Goal: Complete application form

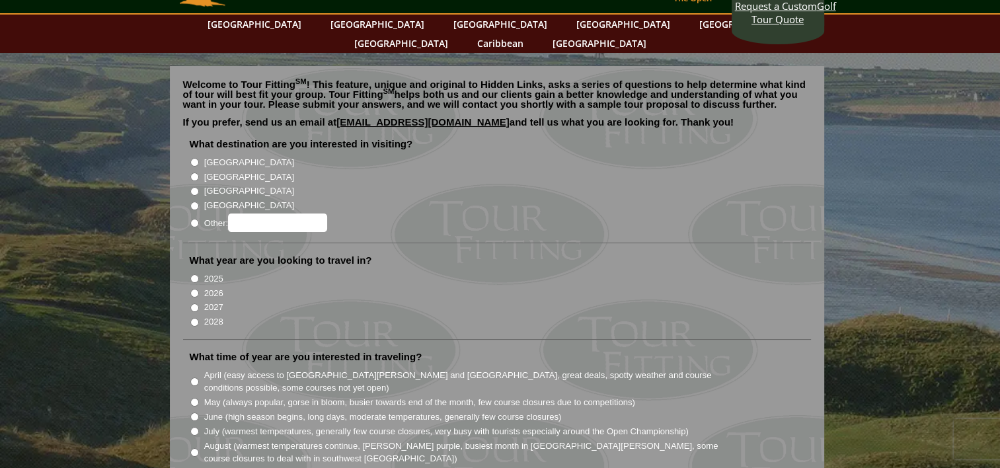
scroll to position [50, 0]
click at [193, 158] on input "[GEOGRAPHIC_DATA]" at bounding box center [194, 162] width 9 height 9
radio input "true"
click at [194, 303] on input "2027" at bounding box center [194, 307] width 9 height 9
radio input "true"
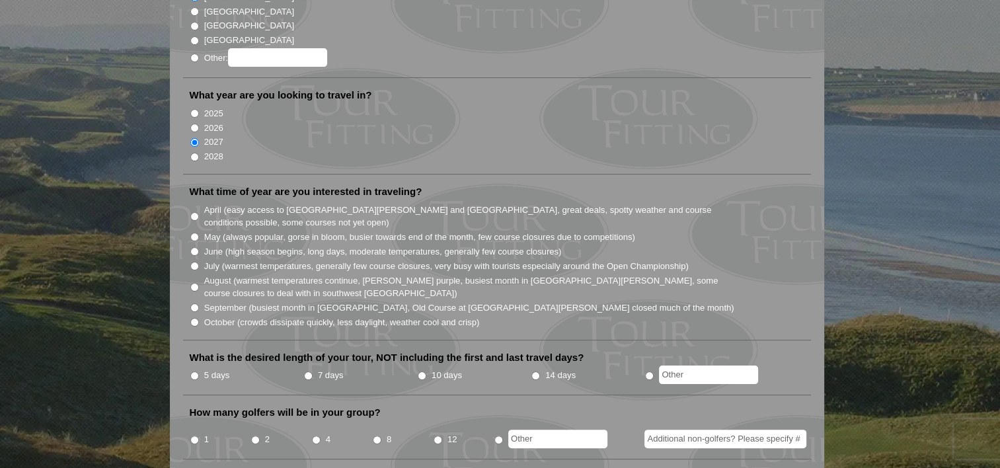
scroll to position [217, 0]
click at [307, 370] on input "7 days" at bounding box center [308, 374] width 9 height 9
radio input "true"
click at [194, 246] on input "June (high season begins, long days, moderate temperatures, generally few cours…" at bounding box center [194, 250] width 9 height 9
radio input "true"
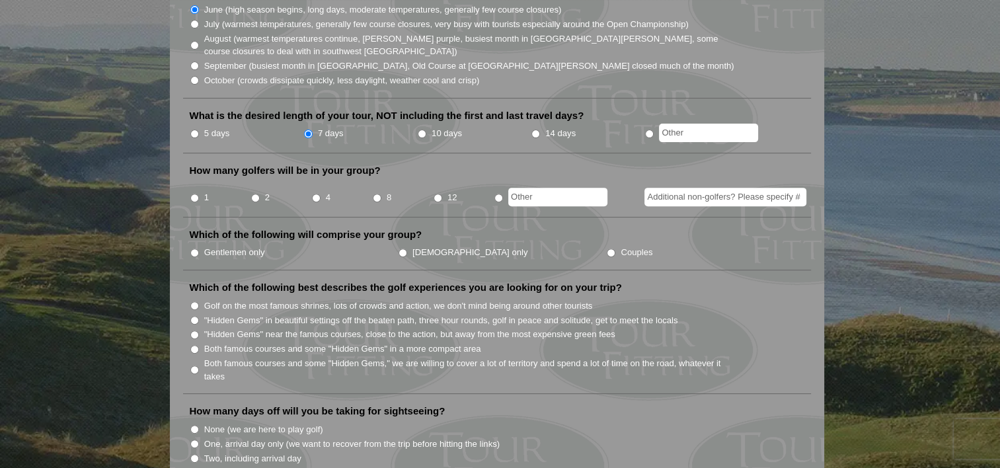
scroll to position [470, 0]
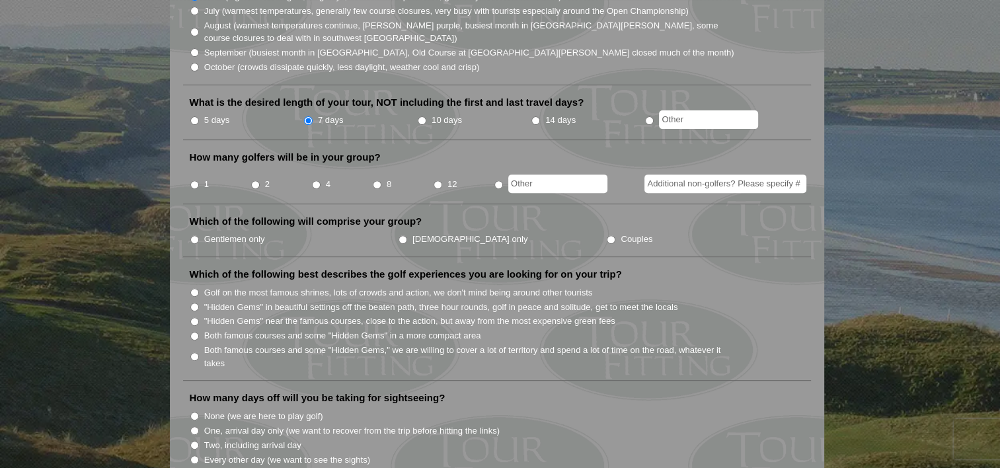
click at [376, 180] on input "8" at bounding box center [377, 184] width 9 height 9
radio input "true"
click at [198, 235] on input "Gentlemen only" at bounding box center [194, 239] width 9 height 9
radio input "true"
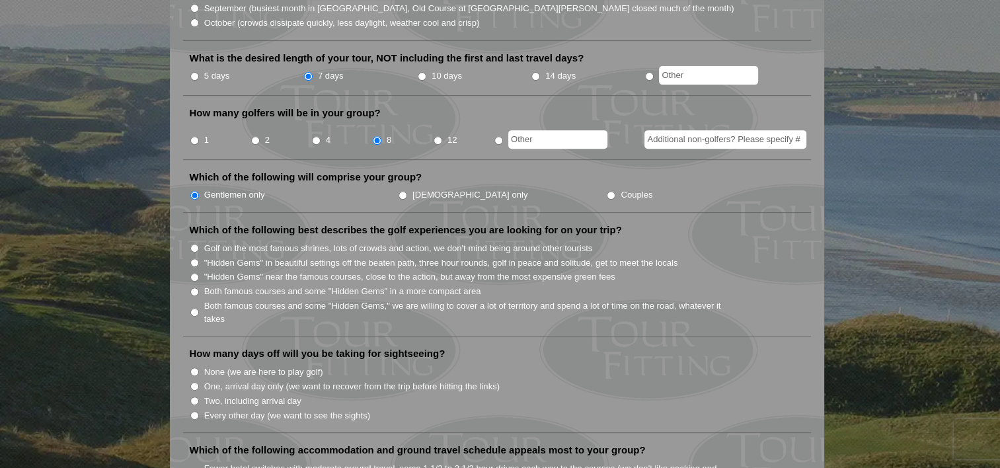
scroll to position [531, 0]
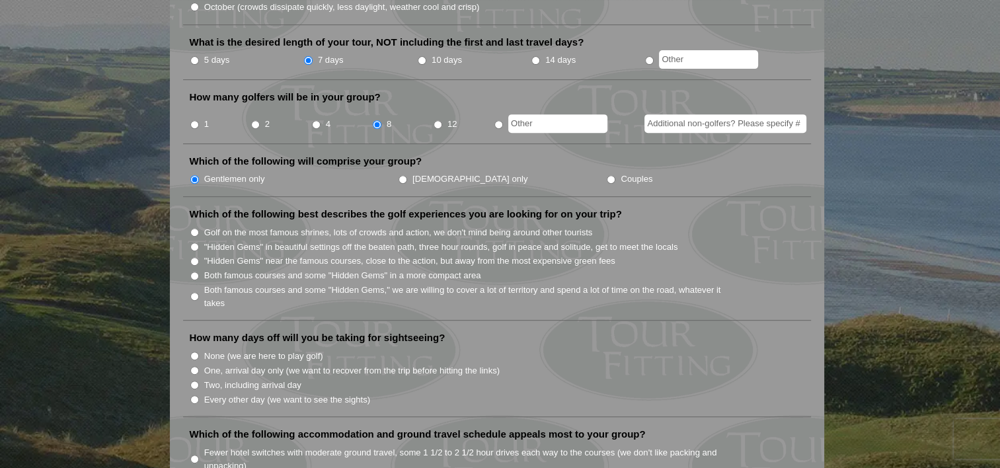
click at [194, 351] on input "None (we are here to play golf)" at bounding box center [194, 355] width 9 height 9
radio input "true"
click at [190, 272] on input "Both famous courses and some "Hidden Gems" in a more compact area" at bounding box center [194, 276] width 9 height 9
radio input "true"
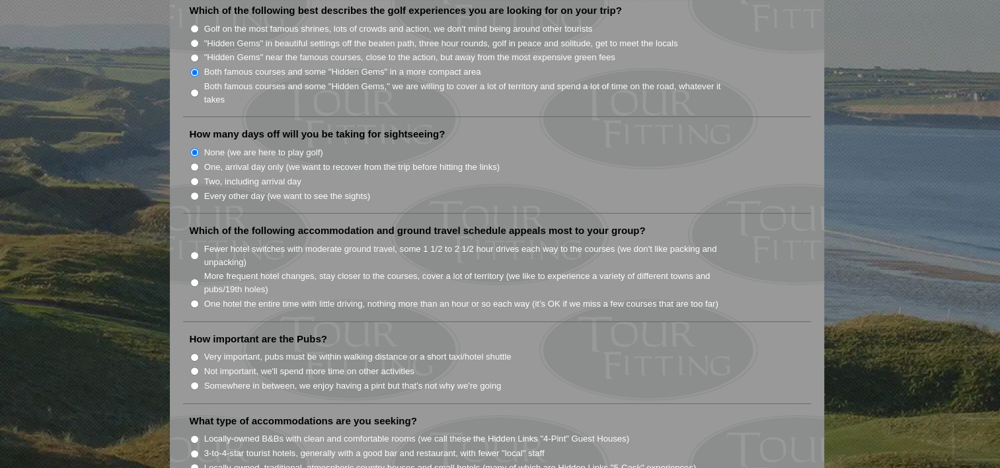
scroll to position [735, 0]
click at [193, 250] on input "Fewer hotel switches with moderate ground travel, some 1 1/2 to 2 1/2 hour driv…" at bounding box center [194, 254] width 9 height 9
radio input "true"
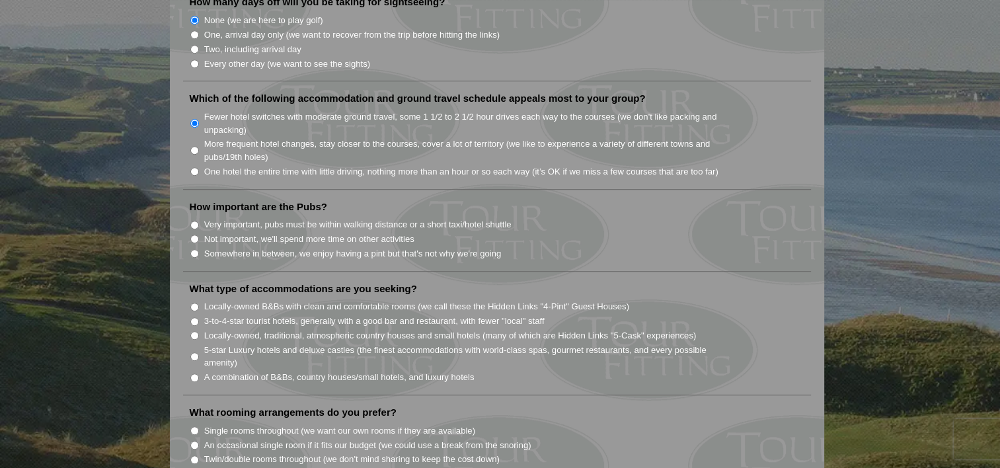
scroll to position [867, 0]
click at [191, 248] on input "Somewhere in between, we enjoy having a pint but that's not why we're going" at bounding box center [194, 252] width 9 height 9
radio input "true"
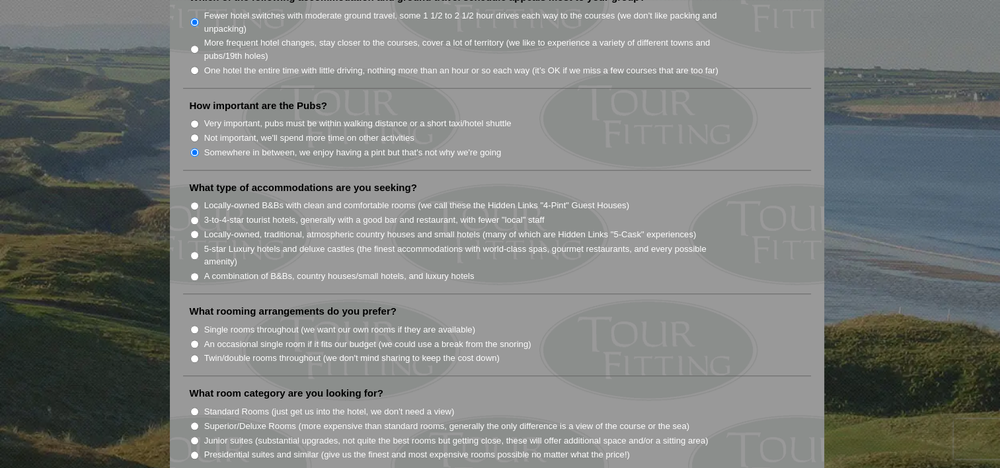
scroll to position [1003, 0]
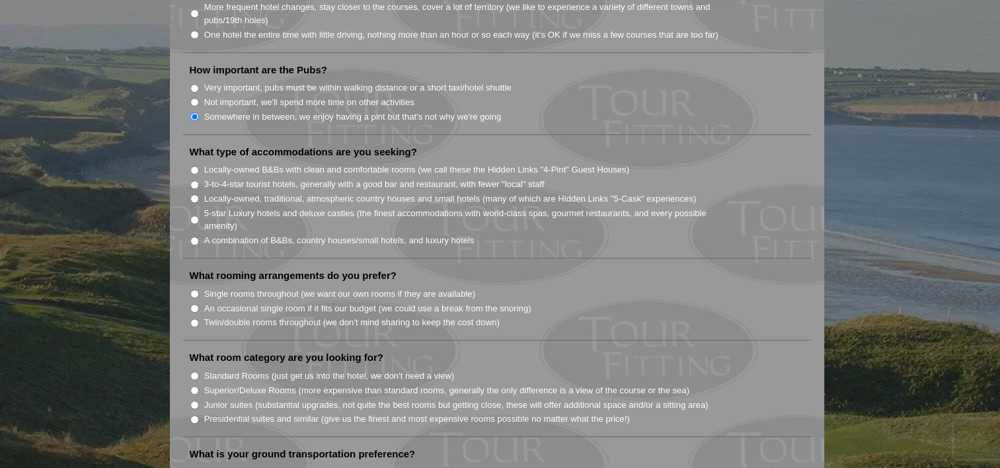
click at [190, 215] on input "5-star Luxury hotels and deluxe castles (the finest accommodations with world-c…" at bounding box center [194, 219] width 9 height 9
radio input "true"
click at [193, 180] on input "3-to-4-star tourist hotels, generally with a good bar and restaurant, with fewe…" at bounding box center [194, 184] width 9 height 9
radio input "true"
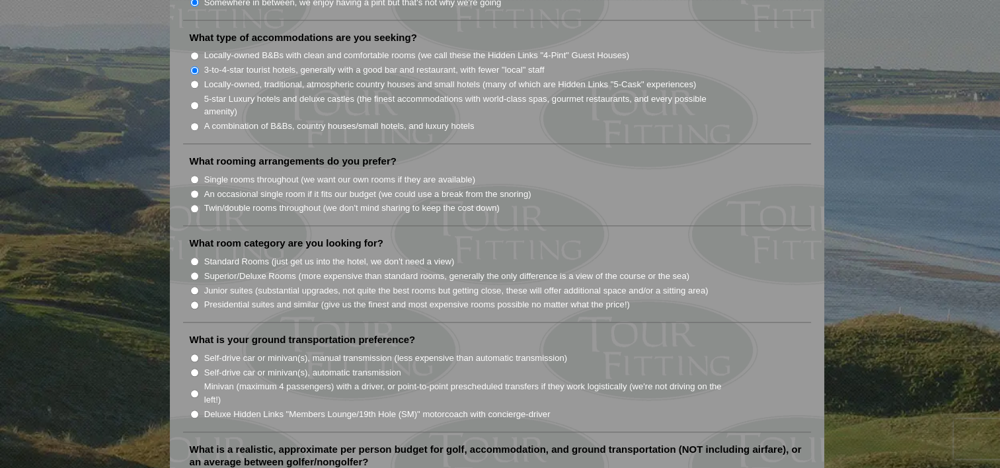
scroll to position [1131, 0]
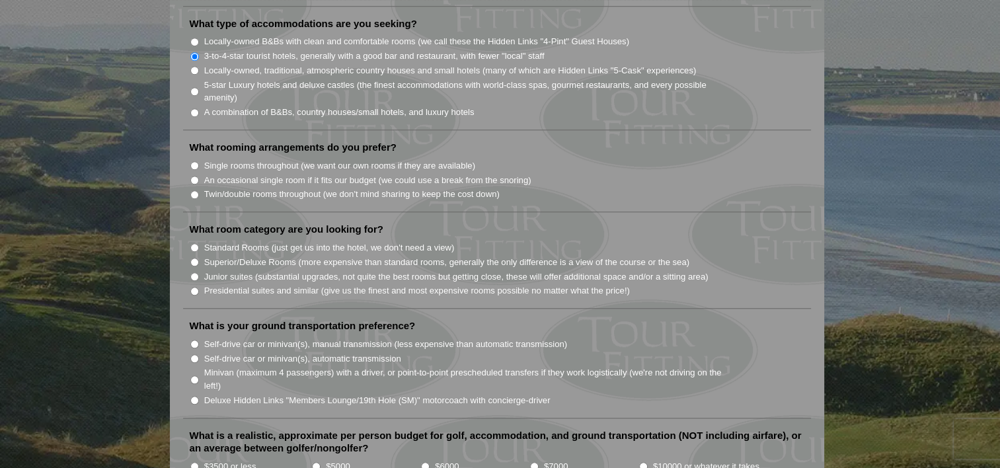
click at [193, 176] on input "An occasional single room if it fits our budget (we could use a break from the …" at bounding box center [194, 180] width 9 height 9
radio input "true"
click at [193, 190] on input "Twin/double rooms throughout (we don't mind sharing to keep the cost down)" at bounding box center [194, 194] width 9 height 9
radio input "true"
click at [192, 176] on input "An occasional single room if it fits our budget (we could use a break from the …" at bounding box center [194, 180] width 9 height 9
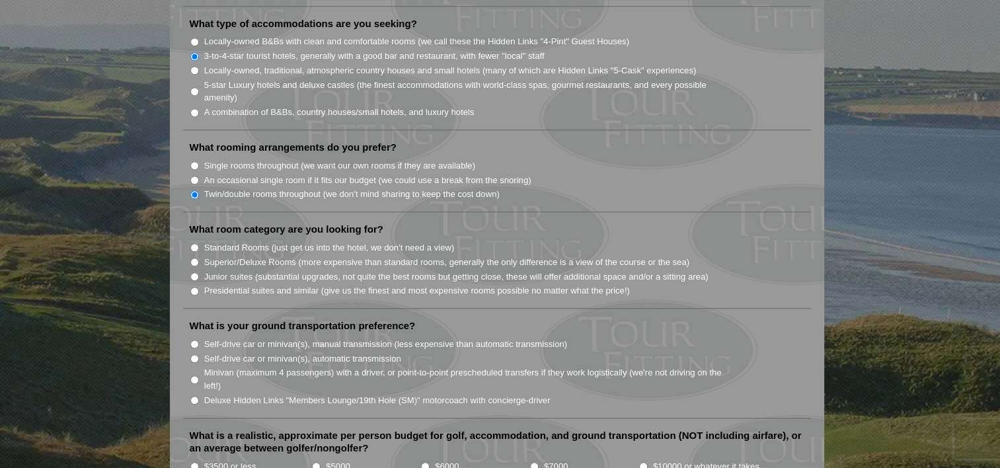
radio input "true"
click at [193, 375] on input "Minivan (maximum 4 passengers) with a driver, or point-to-point prescheduled tr…" at bounding box center [194, 379] width 9 height 9
radio input "true"
click at [194, 354] on input "Self-drive car or minivan(s), automatic transmission" at bounding box center [194, 358] width 9 height 9
radio input "true"
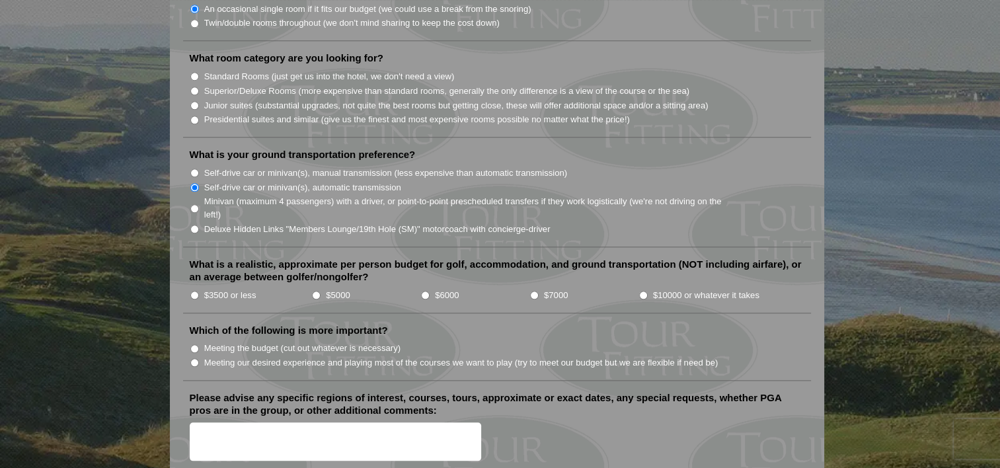
scroll to position [1316, 0]
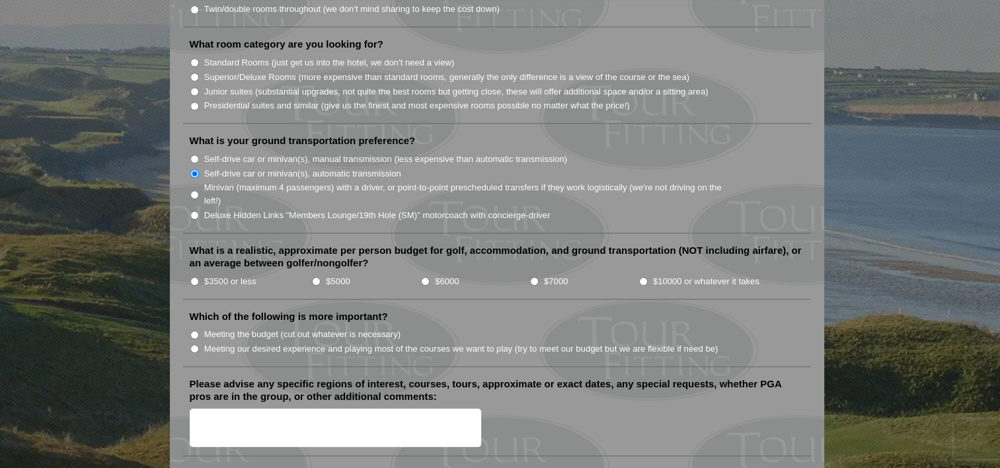
click at [194, 277] on input "$3500 or less" at bounding box center [194, 281] width 9 height 9
radio input "true"
click at [193, 330] on input "Meeting the budget (cut out whatever is necessary)" at bounding box center [194, 334] width 9 height 9
radio input "true"
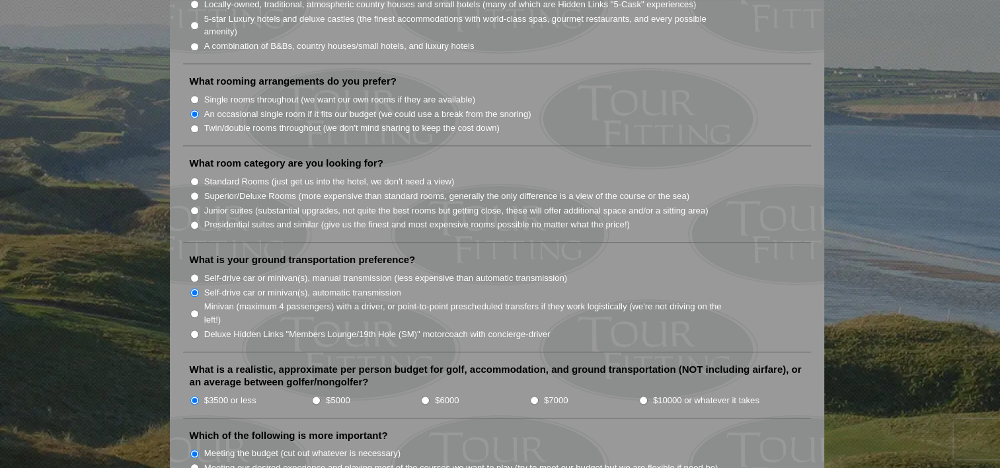
scroll to position [1196, 0]
click at [192, 193] on input "Superior/Deluxe Rooms (more expensive than standard rooms, generally the only d…" at bounding box center [194, 197] width 9 height 9
radio input "true"
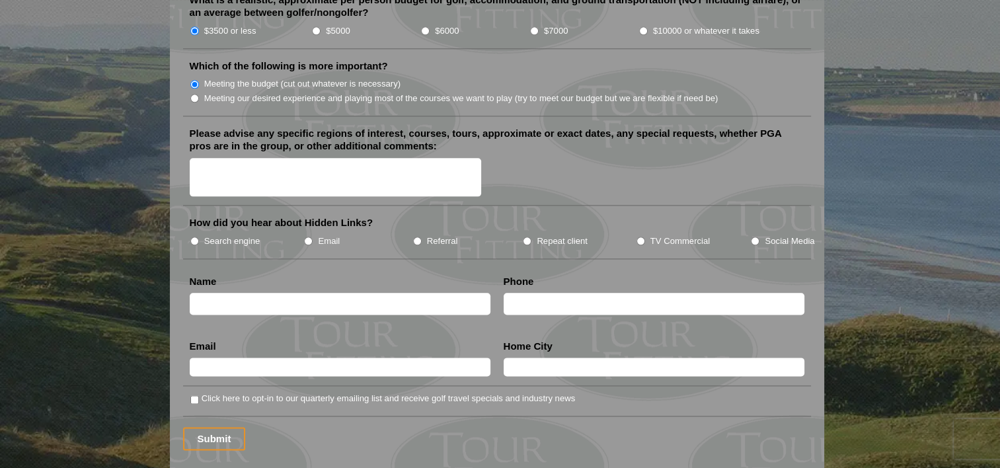
scroll to position [1564, 0]
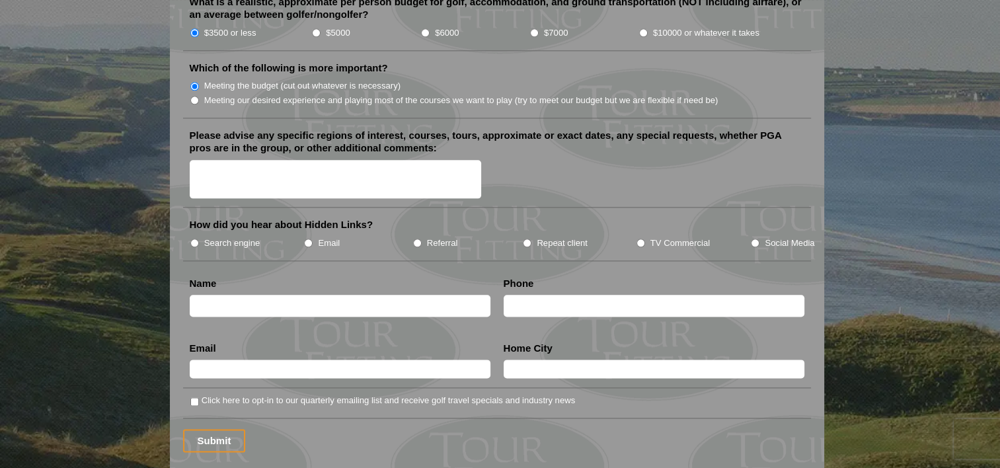
click at [639, 238] on input "TV Commercial" at bounding box center [640, 242] width 9 height 9
radio input "true"
click at [344, 295] on input "text" at bounding box center [340, 306] width 301 height 22
type input "[PERSON_NAME]"
click at [277, 359] on input "text" at bounding box center [340, 368] width 301 height 18
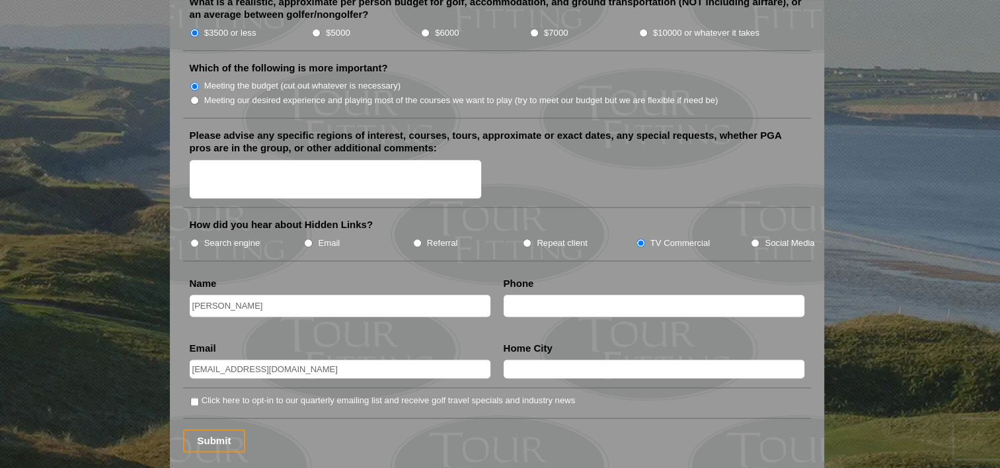
type input "[EMAIL_ADDRESS][DOMAIN_NAME]"
click at [572, 359] on input "text" at bounding box center [653, 368] width 301 height 18
type input "Elizabethton"
click at [223, 429] on input "Submit" at bounding box center [214, 440] width 63 height 23
